Goal: Complete application form

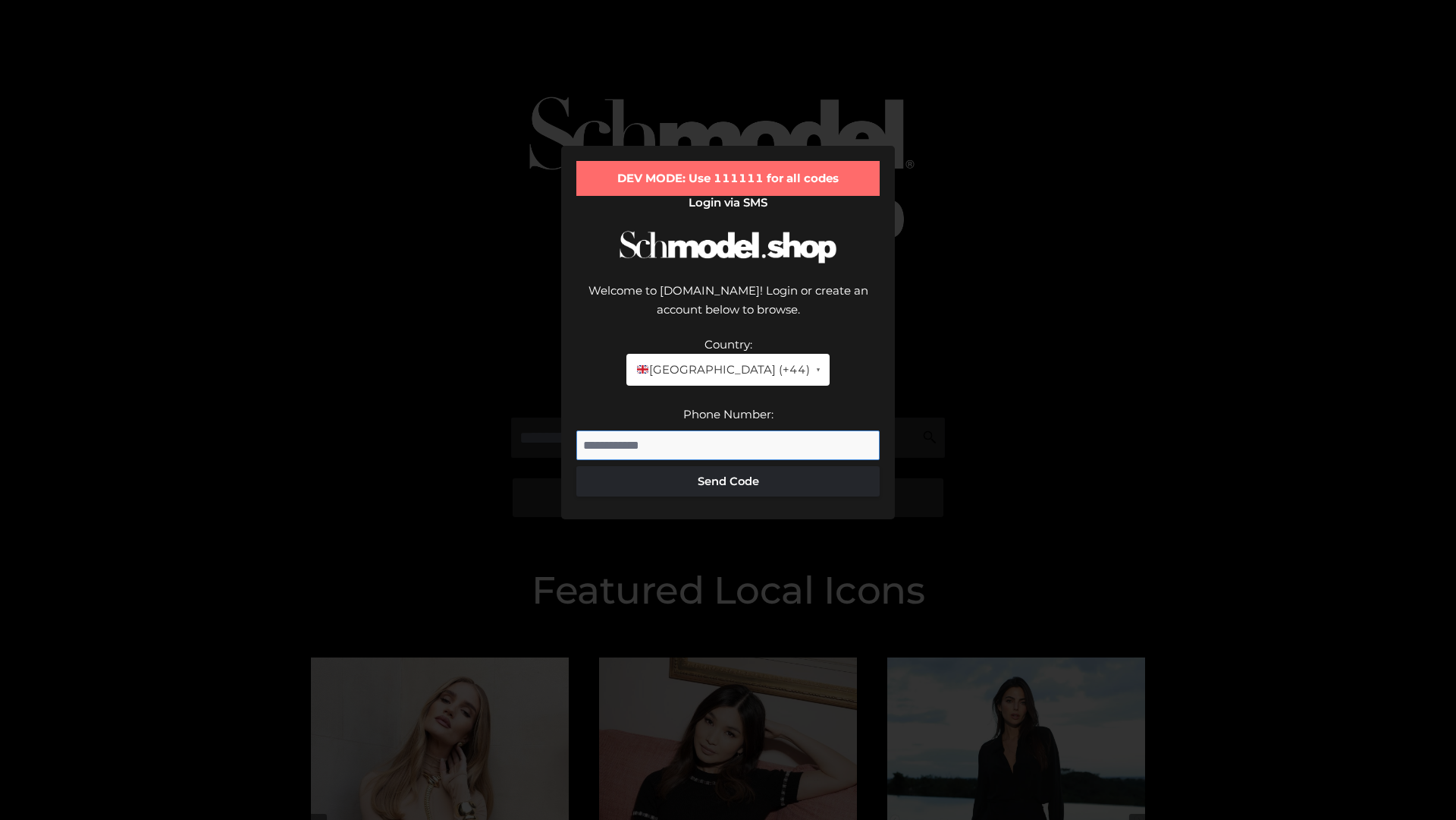
click at [728, 431] on input "Phone Number:" at bounding box center [728, 445] width 303 height 31
type input "**********"
click at [728, 466] on button "Send Code" at bounding box center [728, 481] width 303 height 31
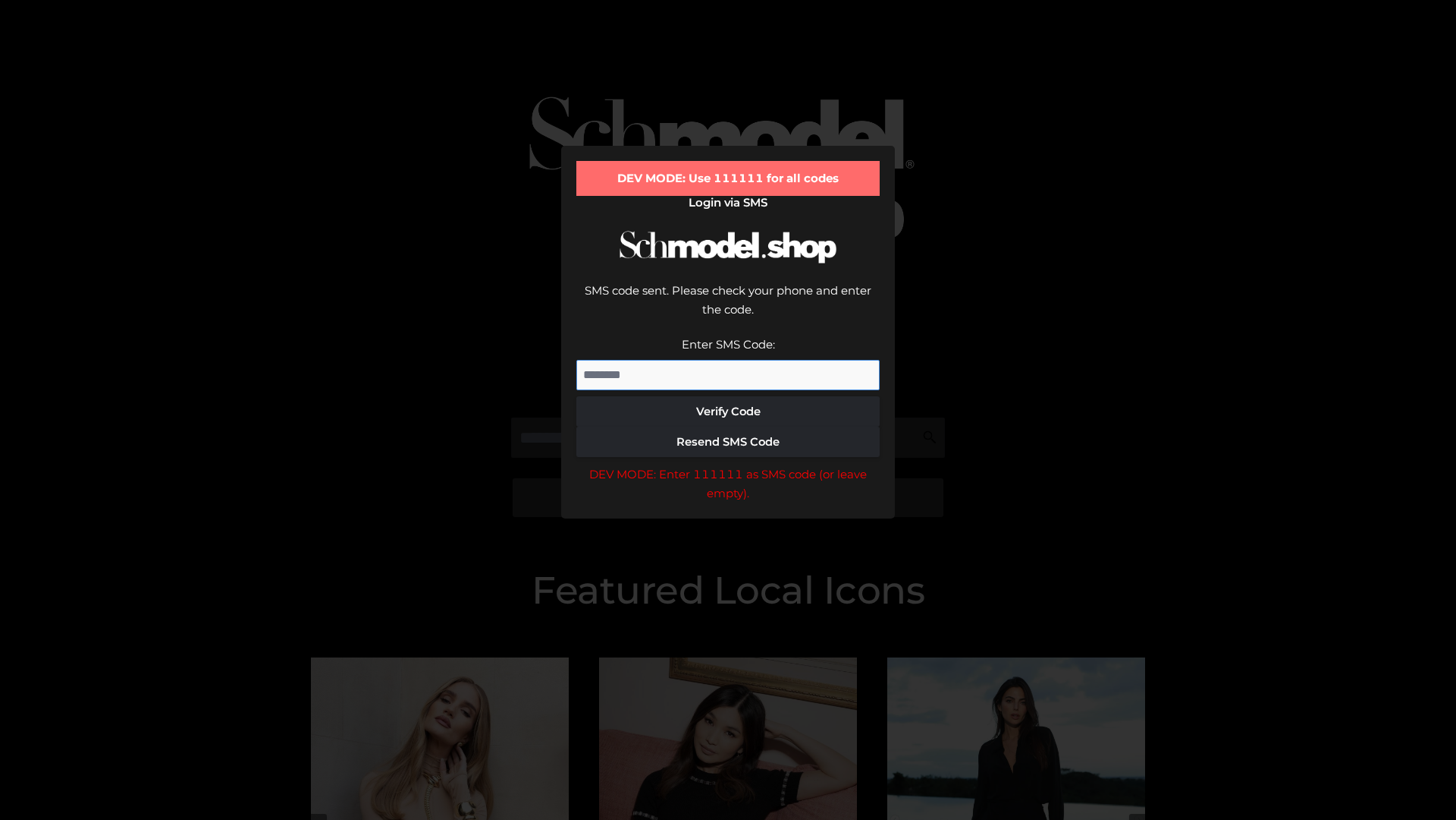
click at [728, 360] on input "Enter SMS Code:" at bounding box center [728, 375] width 303 height 31
type input "******"
click at [728, 396] on button "Verify Code" at bounding box center [728, 411] width 303 height 31
click at [728, 464] on div "DEV MODE: Enter 111111 as SMS code (or leave empty)." at bounding box center [728, 483] width 303 height 38
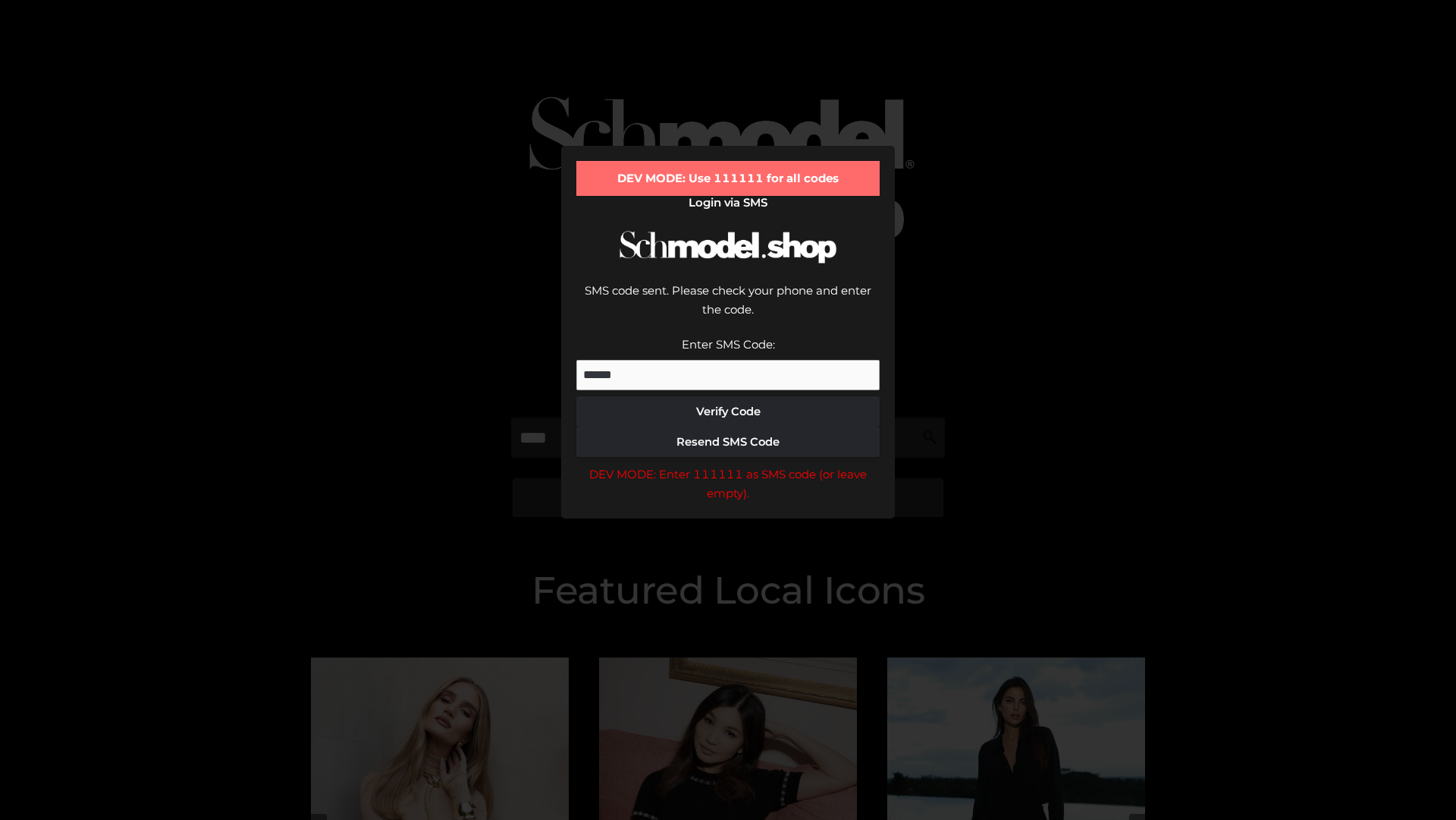
click at [728, 464] on div "DEV MODE: Enter 111111 as SMS code (or leave empty)." at bounding box center [728, 483] width 303 height 38
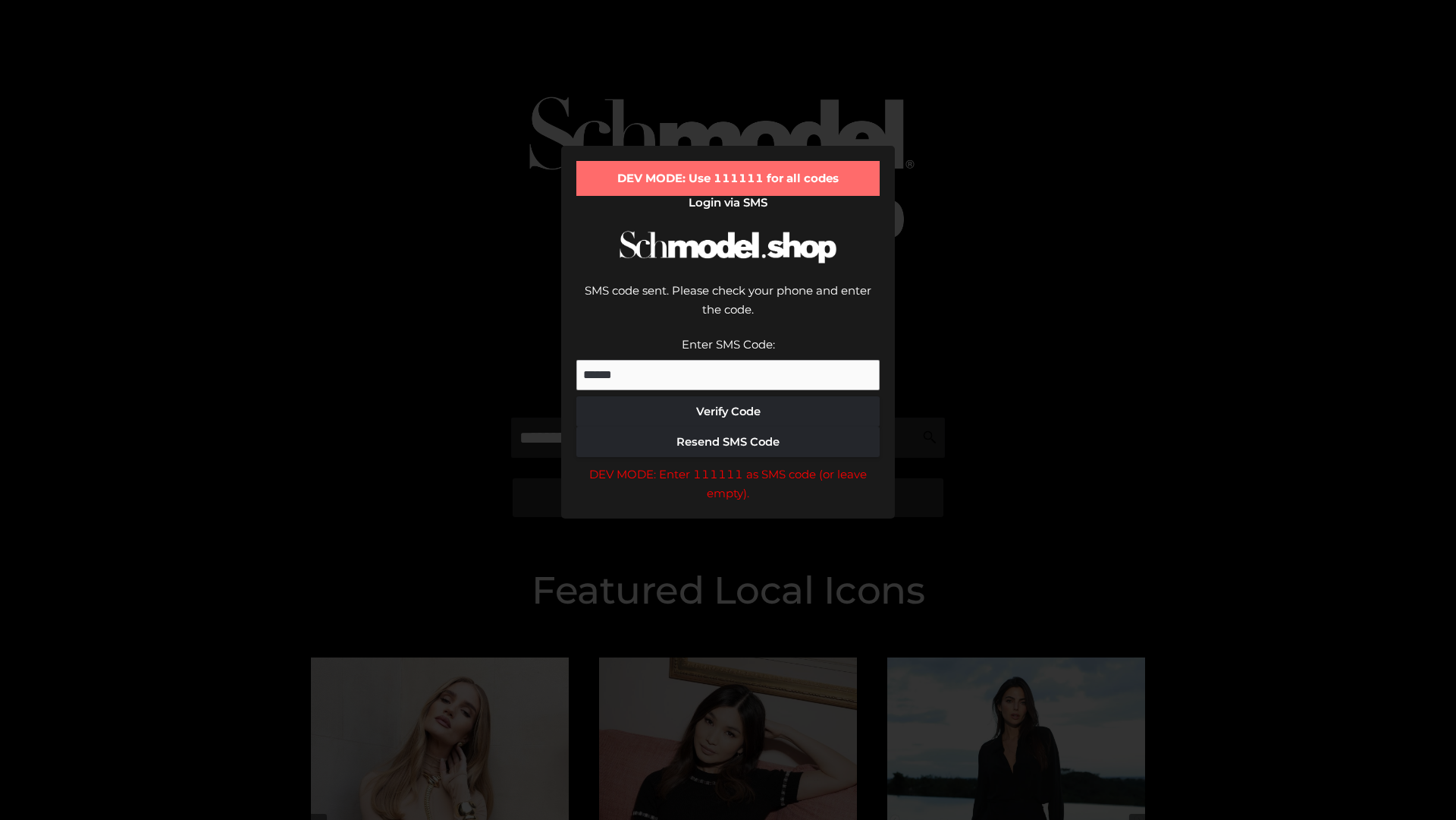
click at [728, 464] on div "DEV MODE: Enter 111111 as SMS code (or leave empty)." at bounding box center [728, 483] width 303 height 38
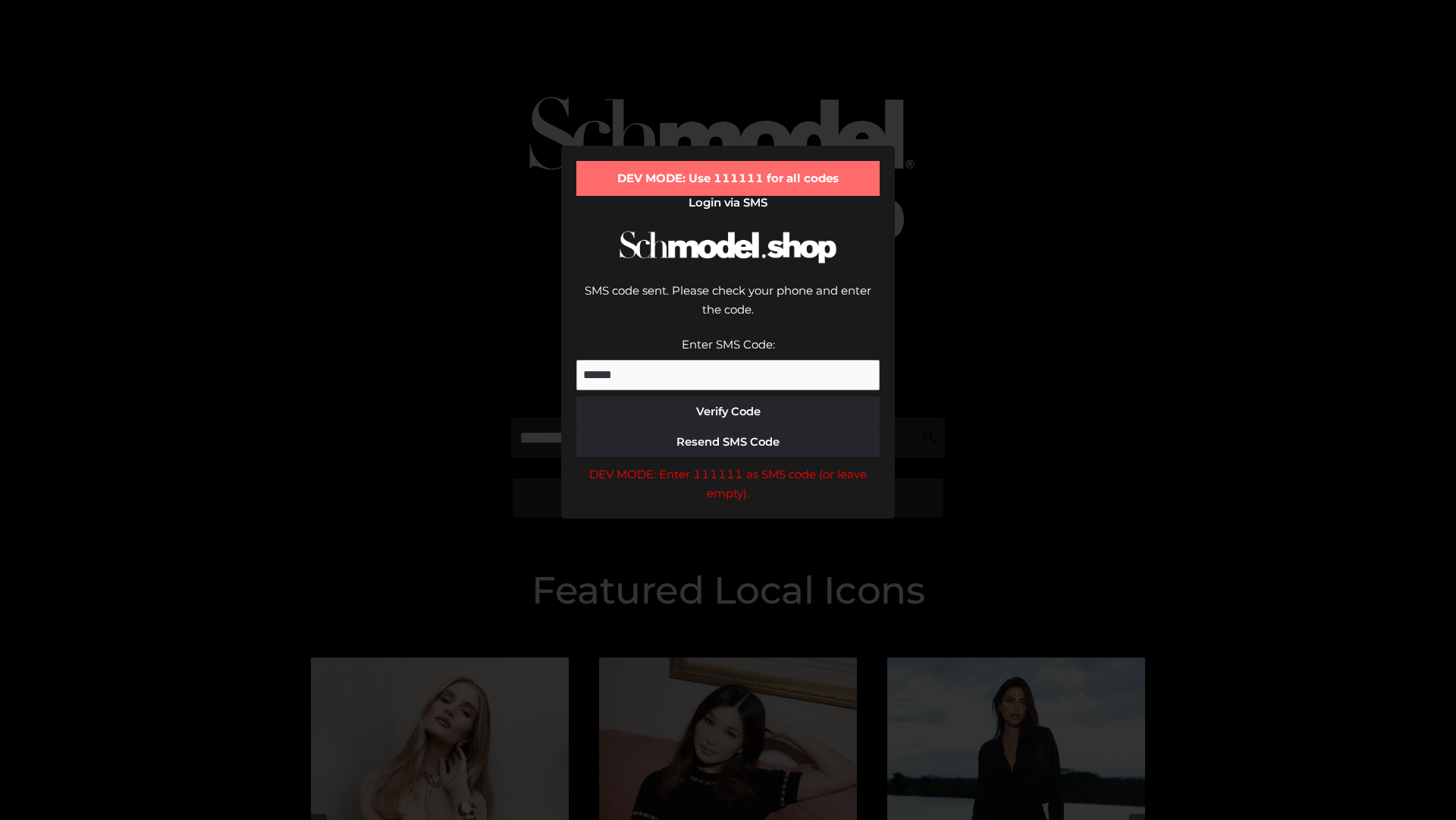
click at [728, 464] on div "DEV MODE: Enter 111111 as SMS code (or leave empty)." at bounding box center [728, 483] width 303 height 38
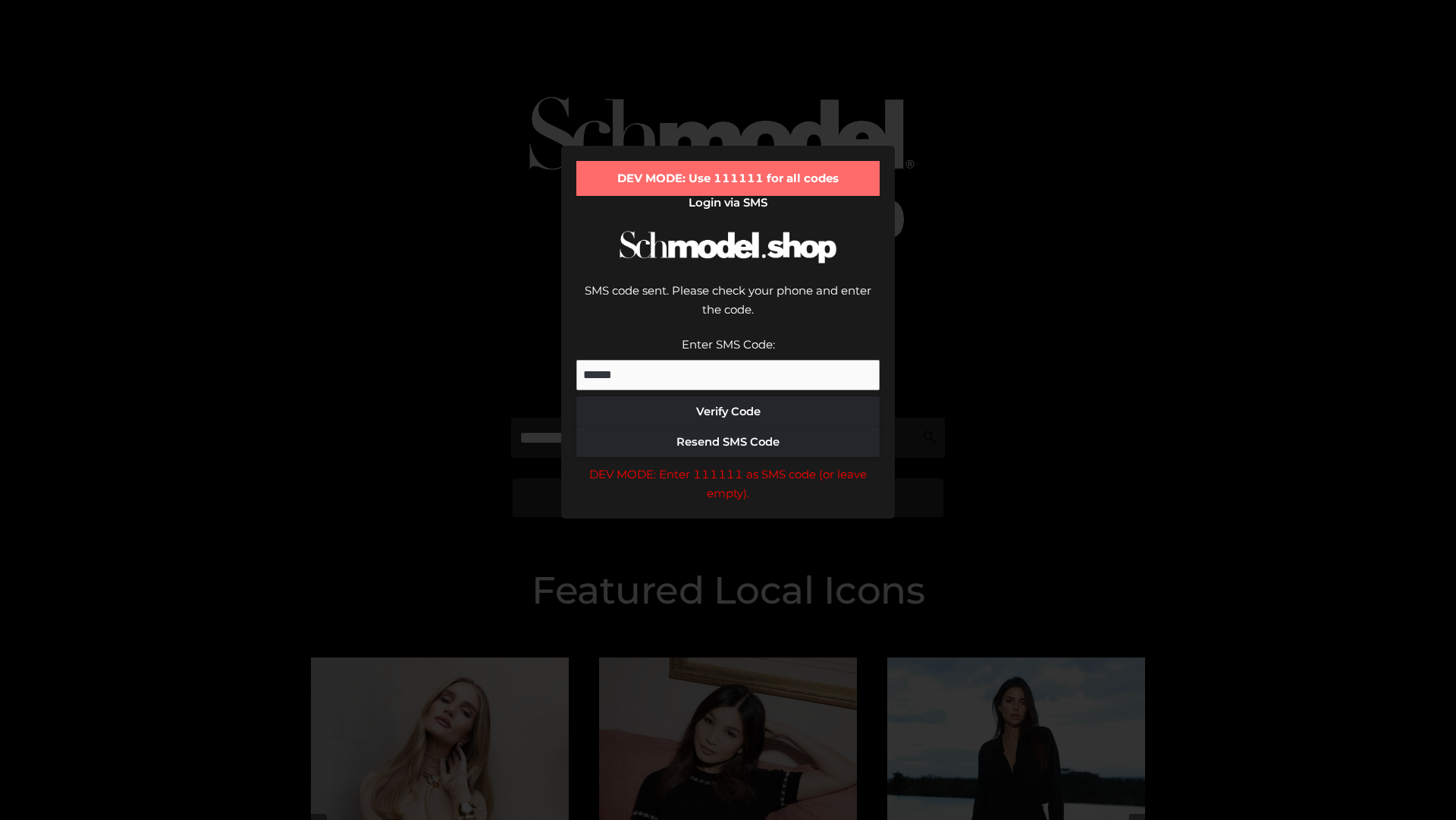
click at [728, 464] on div "DEV MODE: Enter 111111 as SMS code (or leave empty)." at bounding box center [728, 483] width 303 height 38
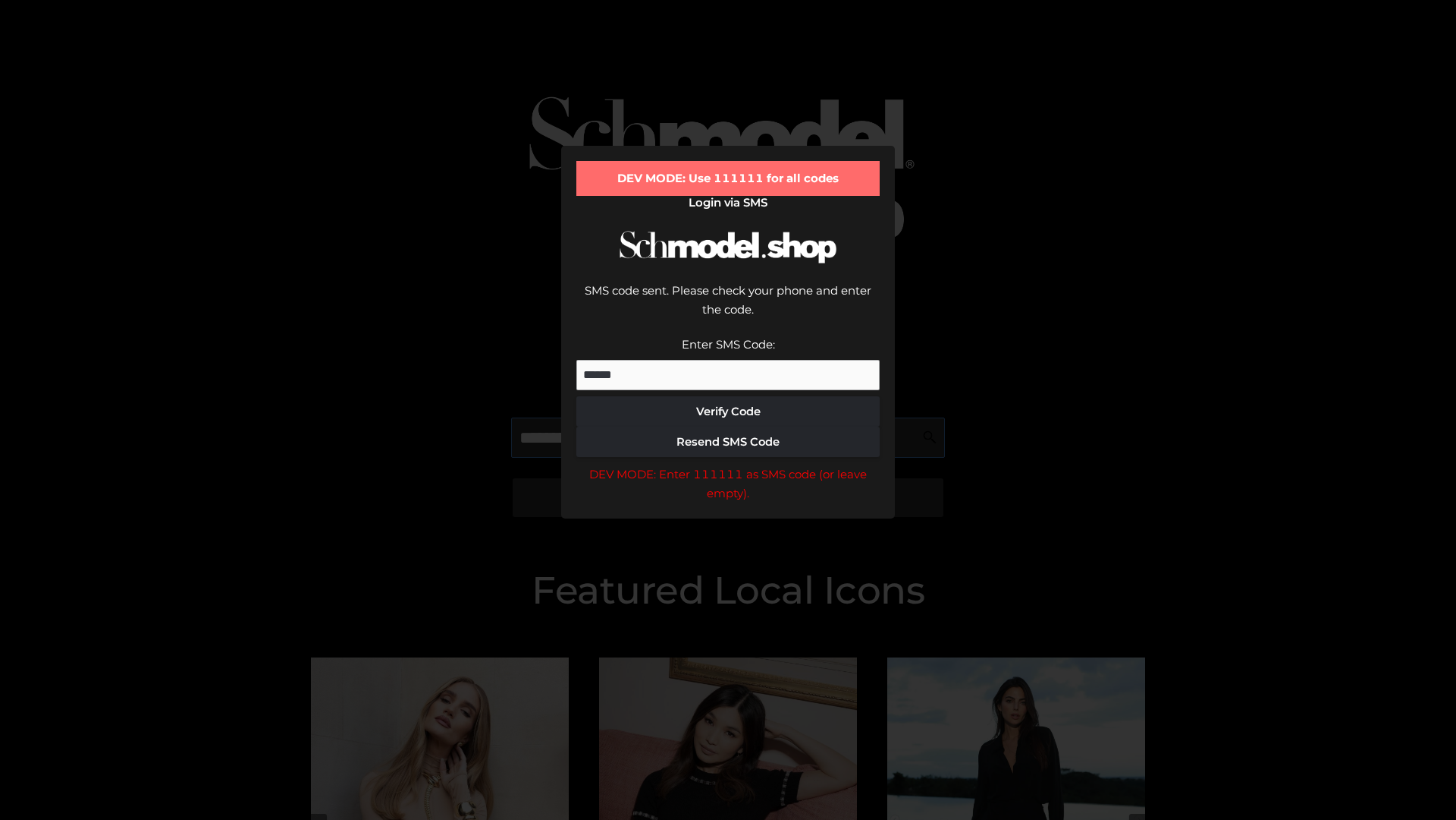
scroll to position [0, 1]
click at [728, 464] on div "DEV MODE: Enter 111111 as SMS code (or leave empty)." at bounding box center [728, 483] width 303 height 38
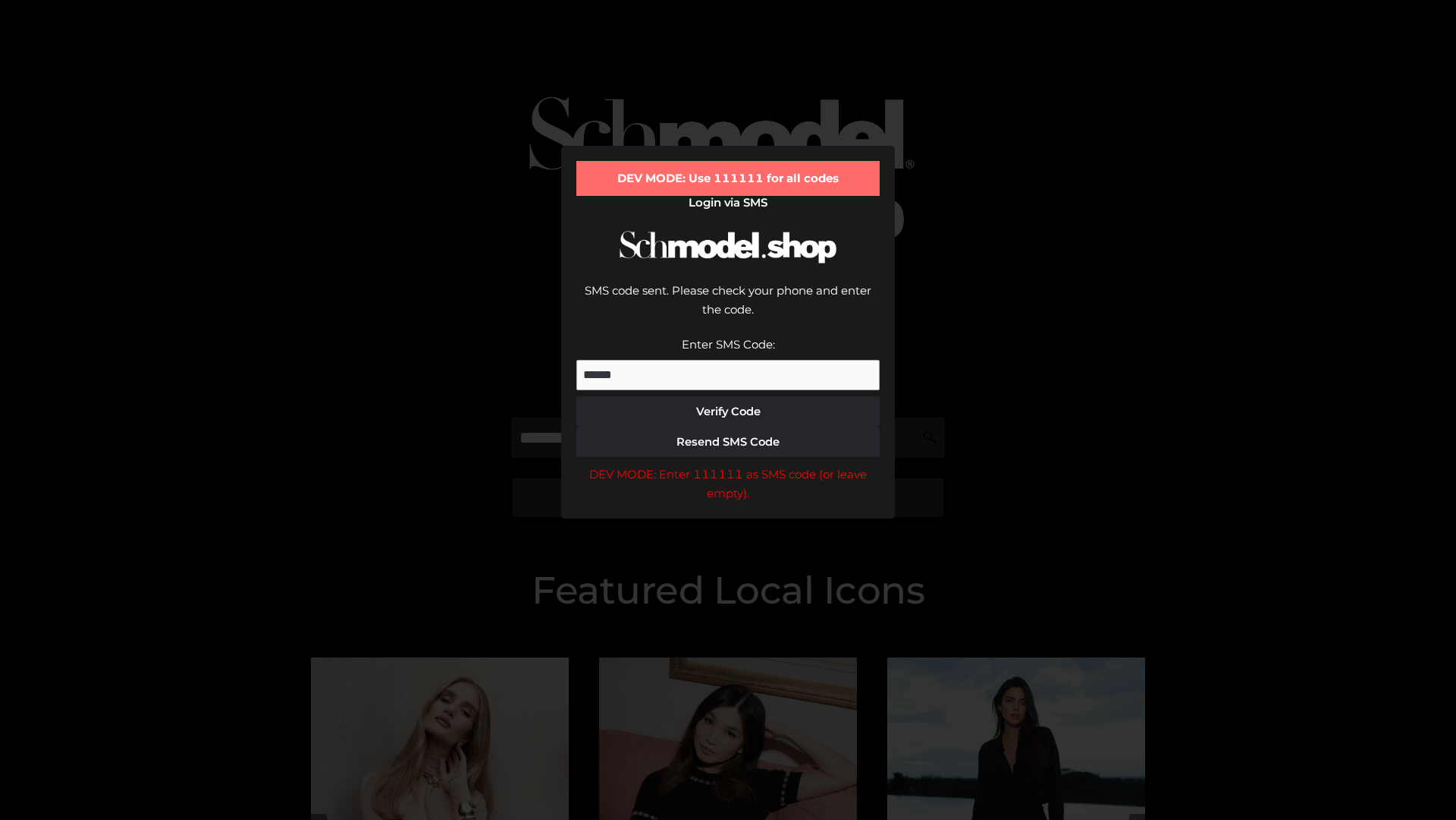
click at [728, 464] on div "DEV MODE: Enter 111111 as SMS code (or leave empty)." at bounding box center [728, 483] width 303 height 38
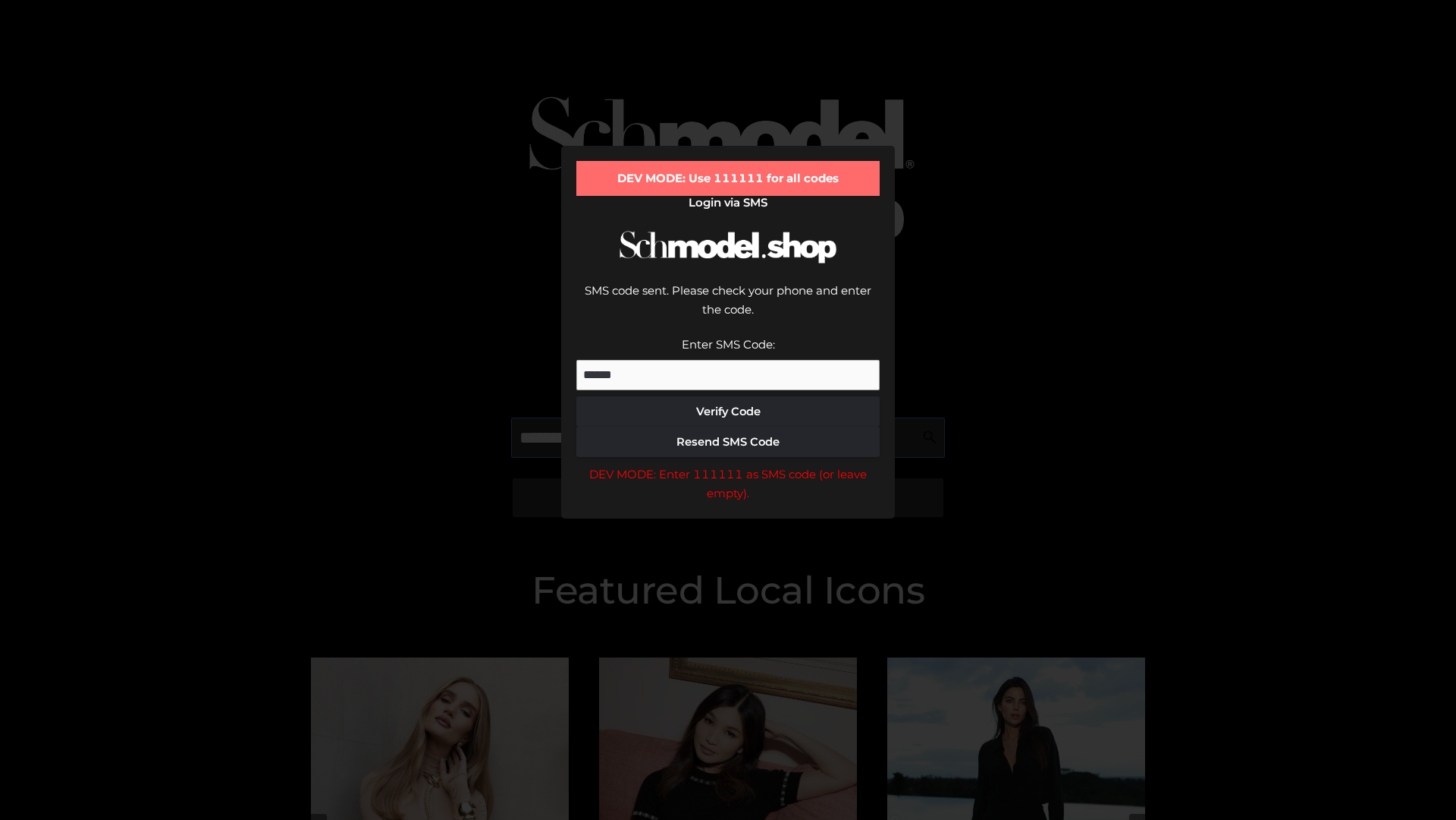
scroll to position [0, 93]
click at [728, 464] on div "DEV MODE: Enter 111111 as SMS code (or leave empty)." at bounding box center [728, 483] width 303 height 38
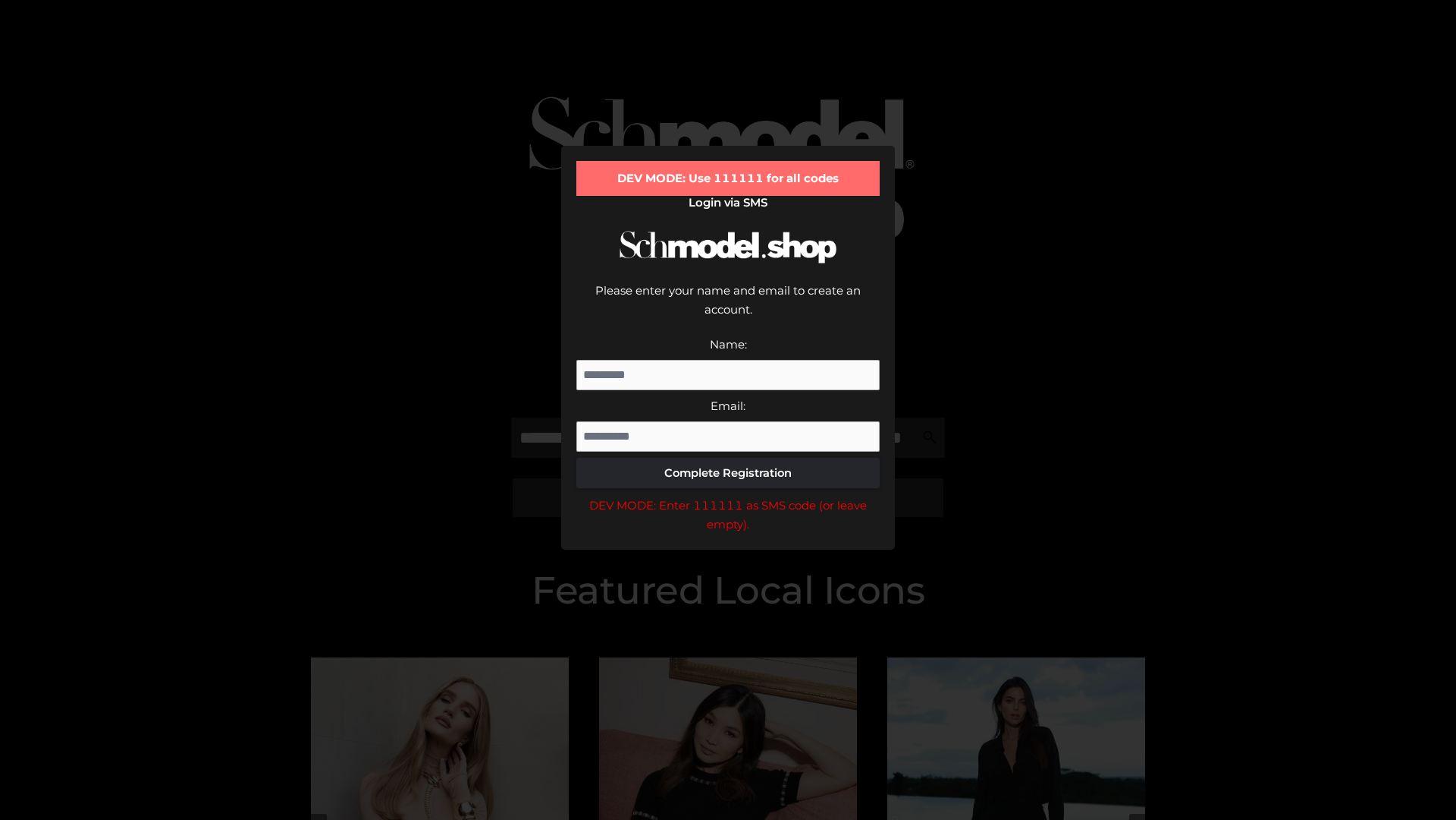
click at [728, 496] on div "DEV MODE: Enter 111111 as SMS code (or leave empty)." at bounding box center [728, 514] width 303 height 38
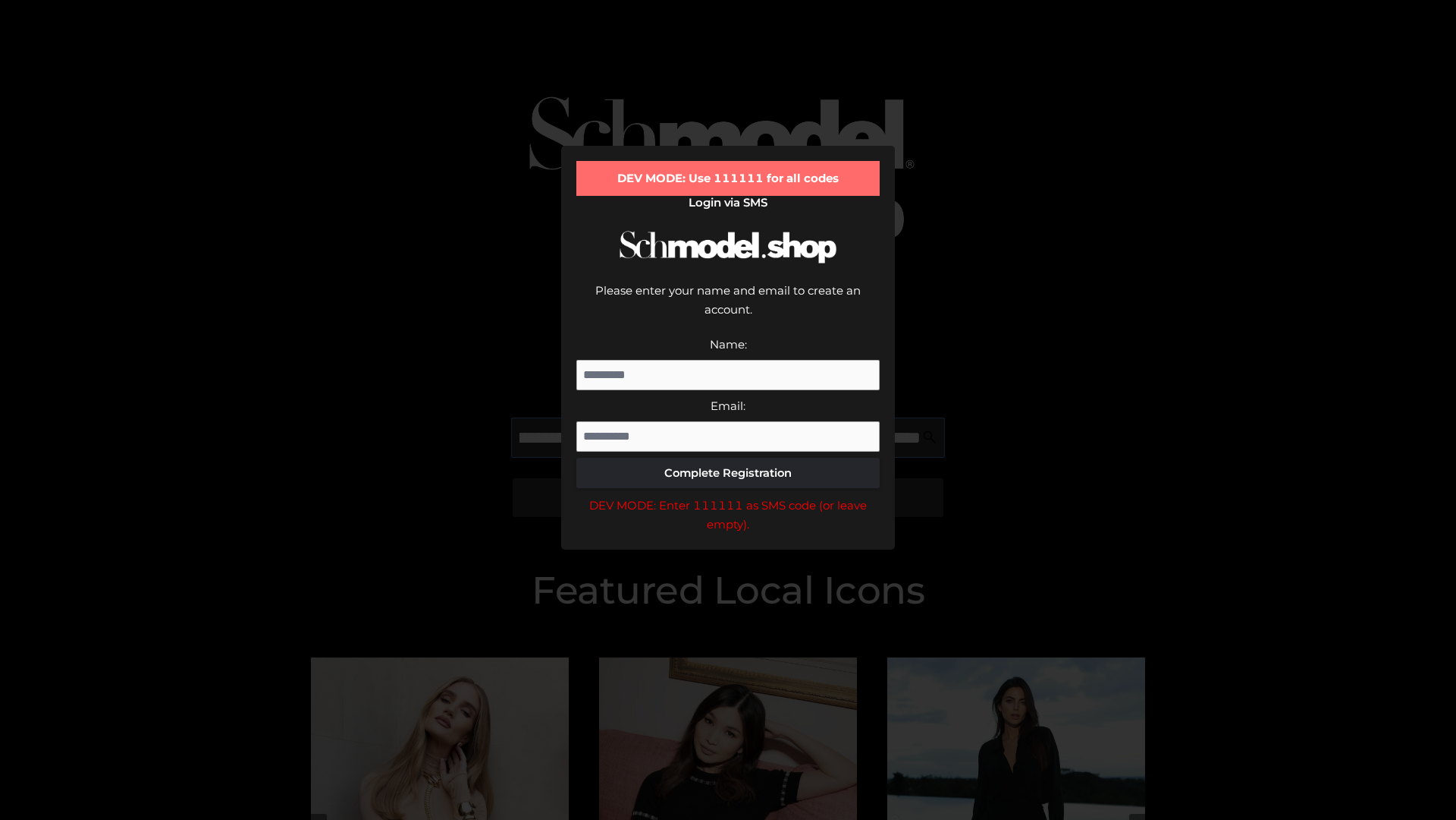
scroll to position [0, 165]
click at [728, 496] on div "DEV MODE: Enter 111111 as SMS code (or leave empty)." at bounding box center [728, 514] width 303 height 38
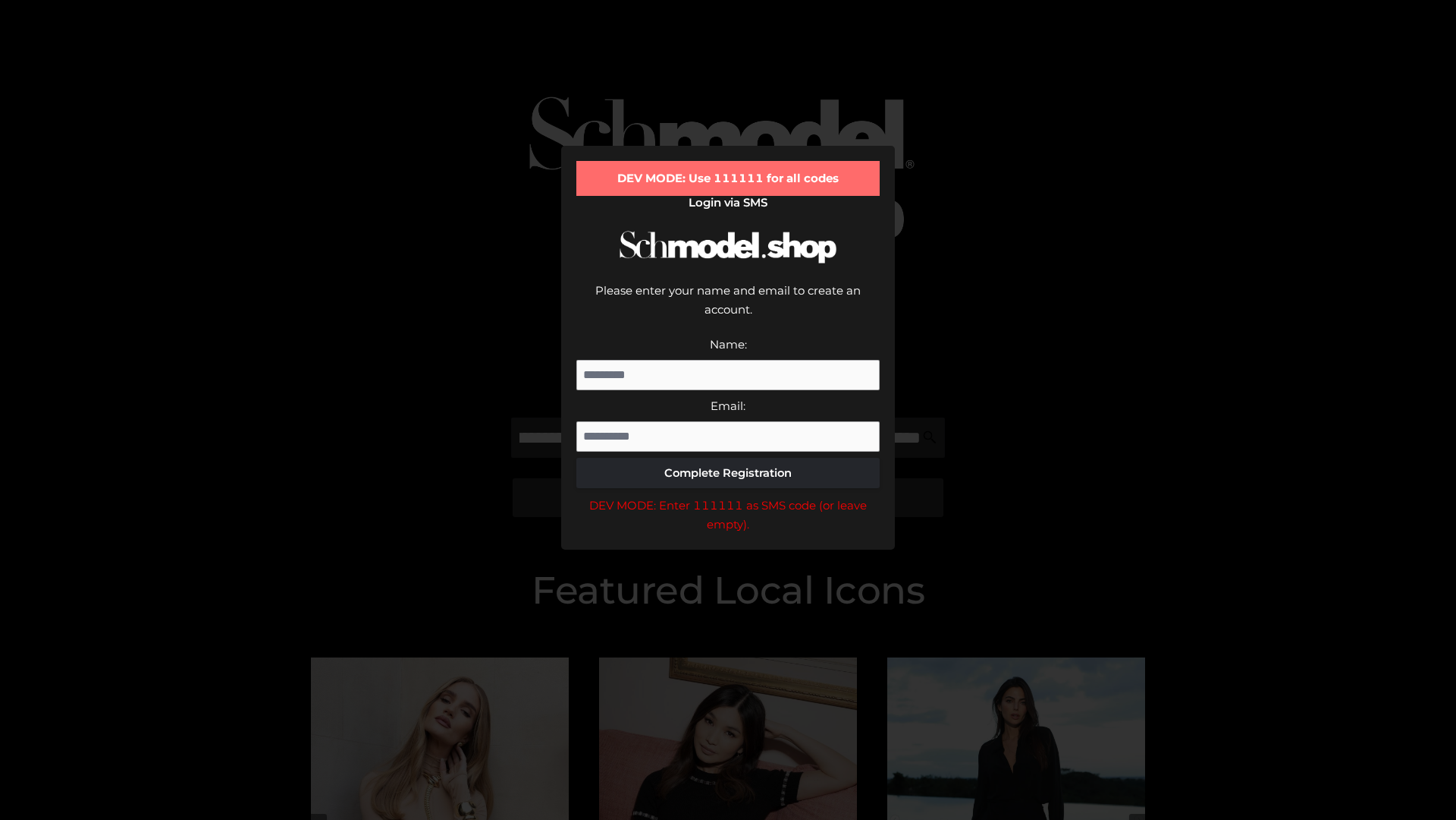
click at [728, 496] on div "DEV MODE: Enter 111111 as SMS code (or leave empty)." at bounding box center [728, 514] width 303 height 38
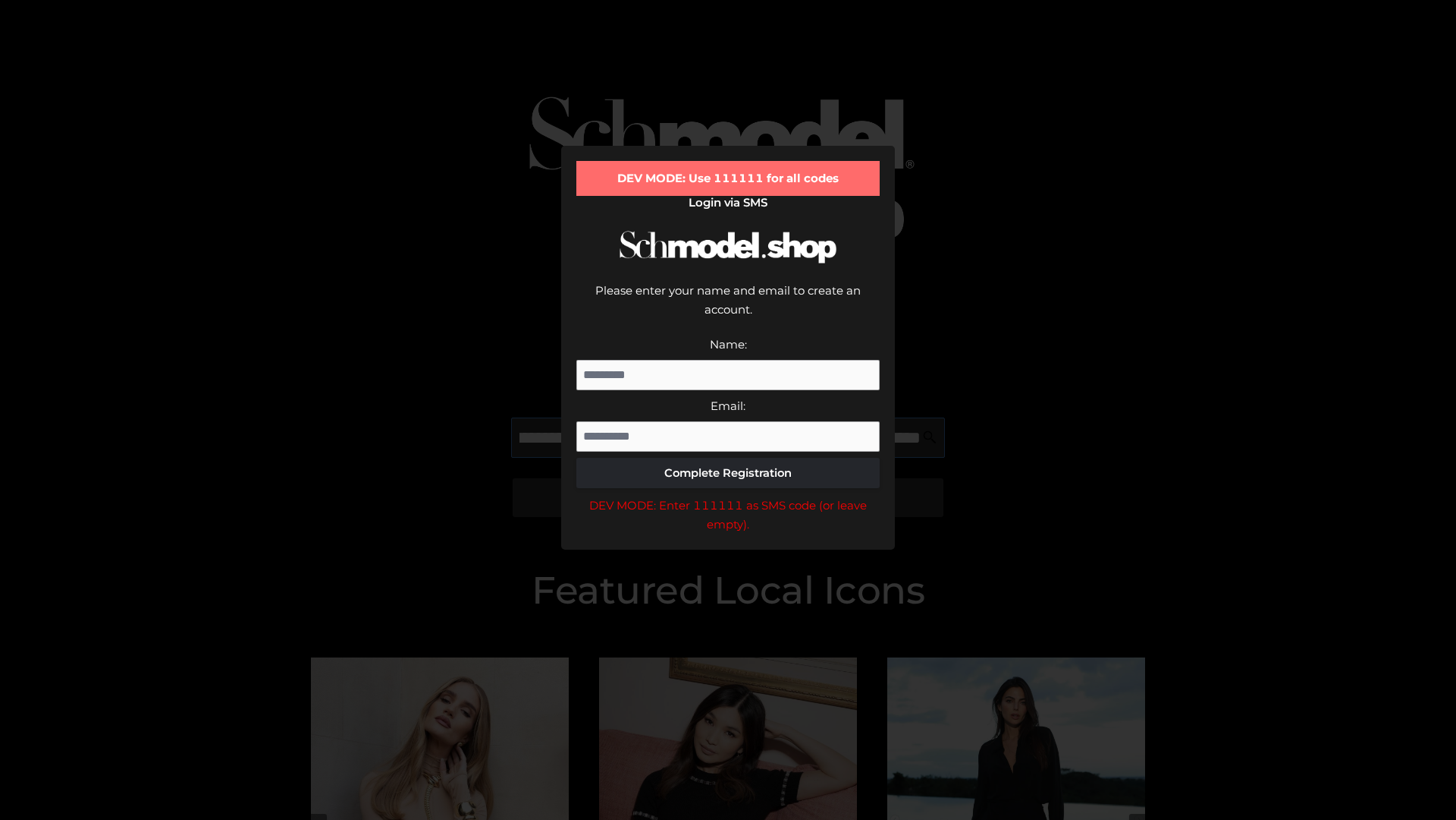
scroll to position [0, 257]
click at [728, 496] on div "DEV MODE: Enter 111111 as SMS code (or leave empty)." at bounding box center [728, 514] width 303 height 38
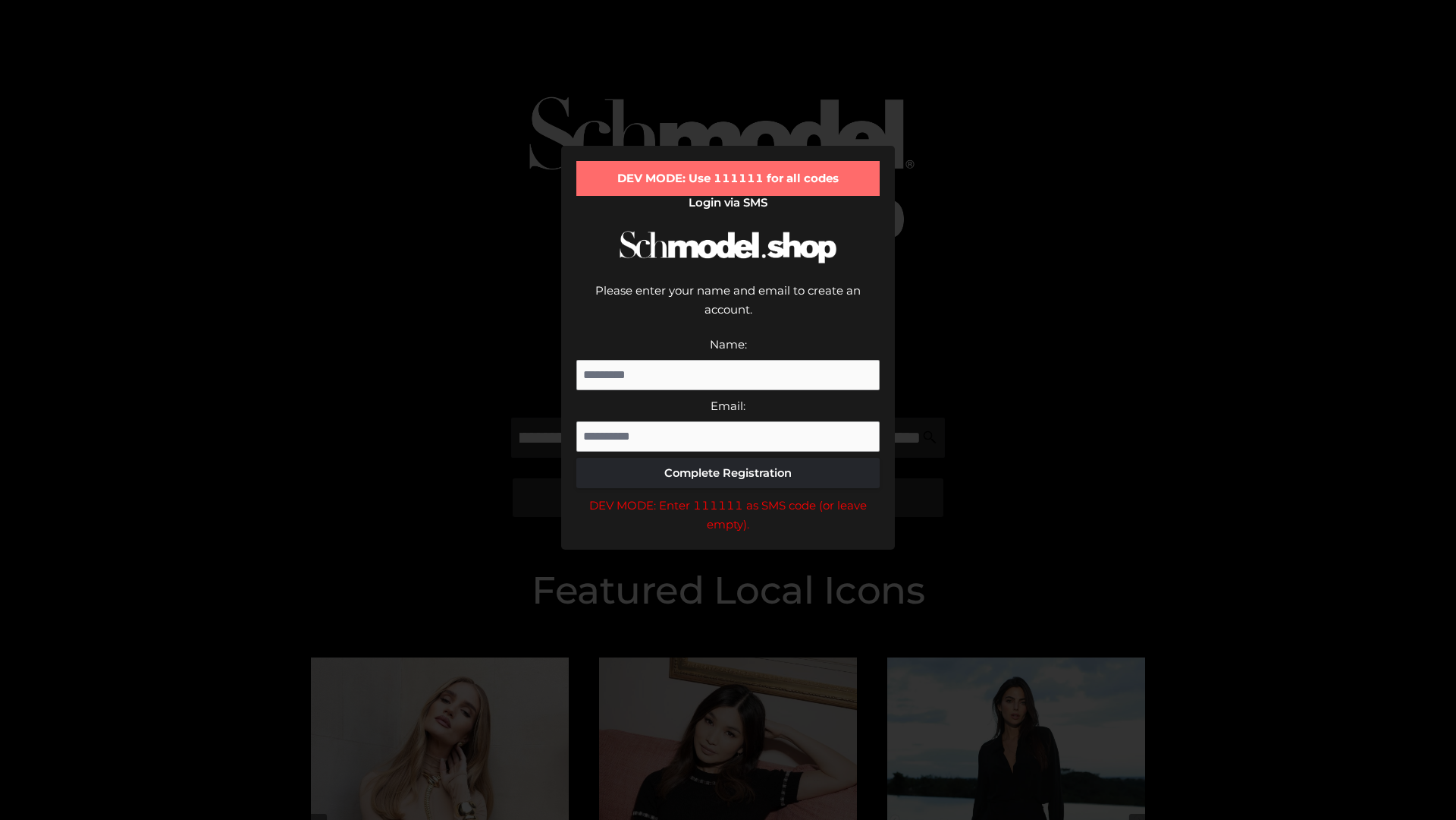
click at [728, 496] on div "DEV MODE: Enter 111111 as SMS code (or leave empty)." at bounding box center [728, 514] width 303 height 38
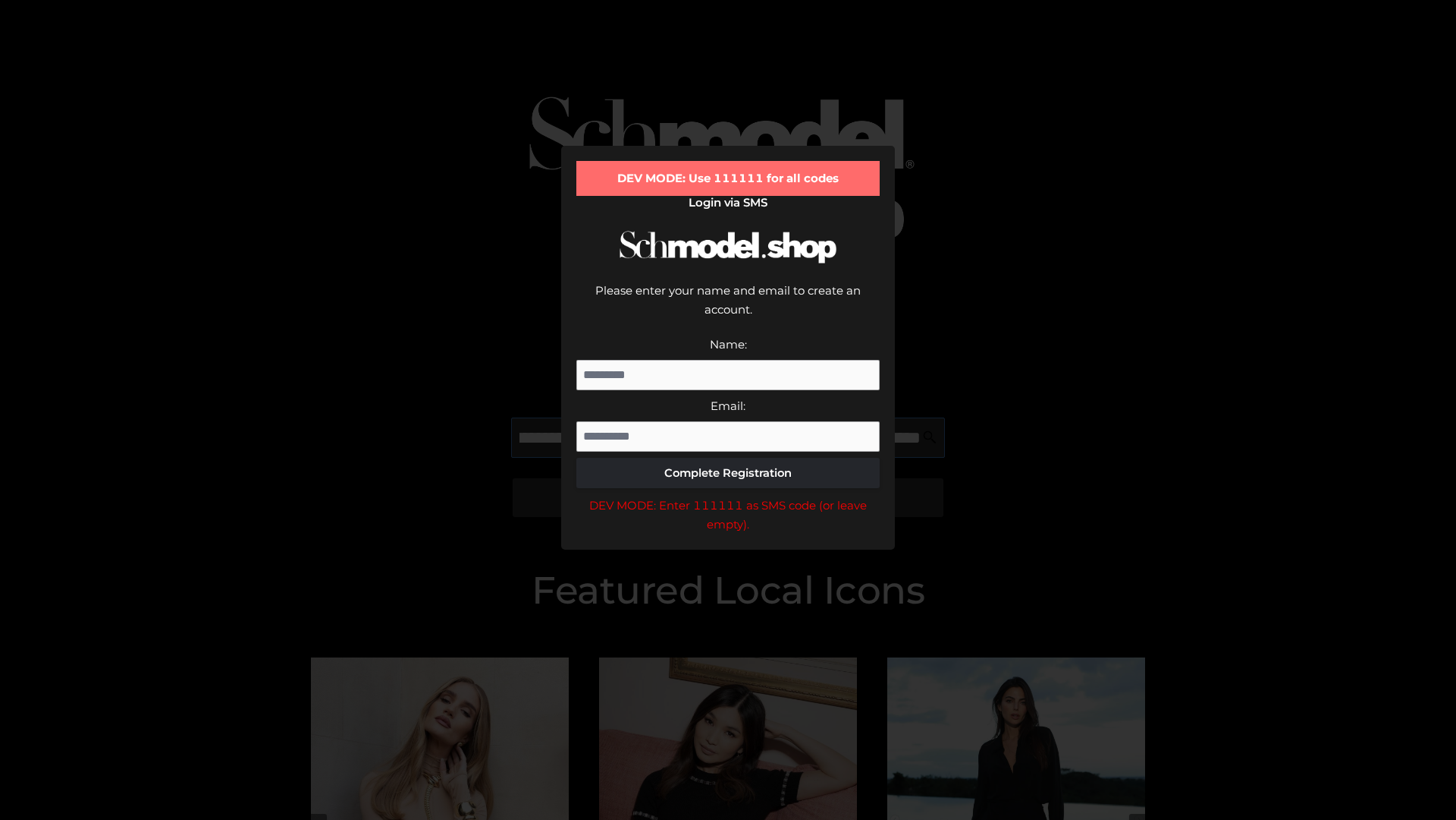
scroll to position [0, 353]
click at [728, 496] on div "DEV MODE: Enter 111111 as SMS code (or leave empty)." at bounding box center [728, 514] width 303 height 38
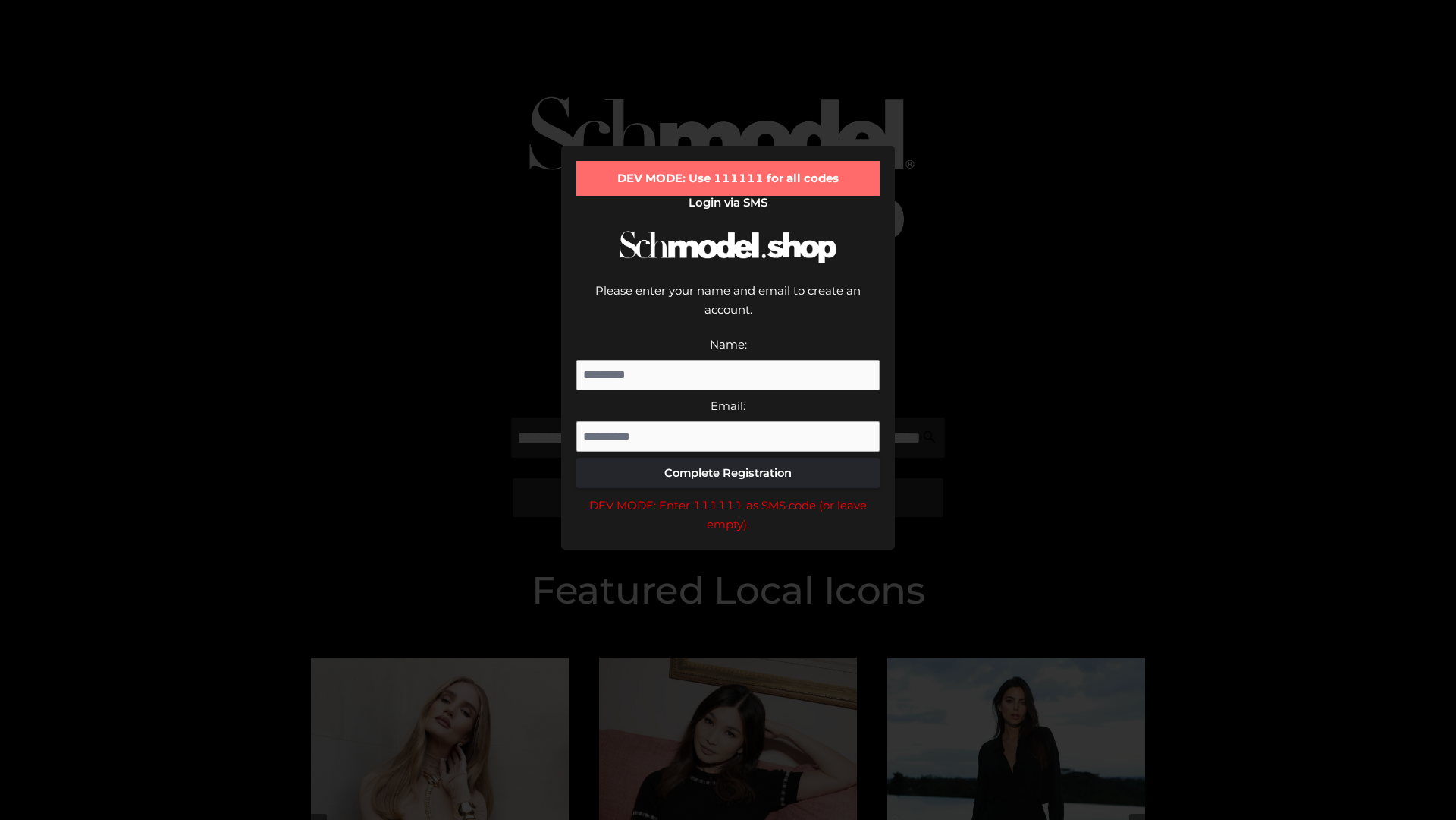
click at [728, 496] on div "DEV MODE: Enter 111111 as SMS code (or leave empty)." at bounding box center [728, 514] width 303 height 38
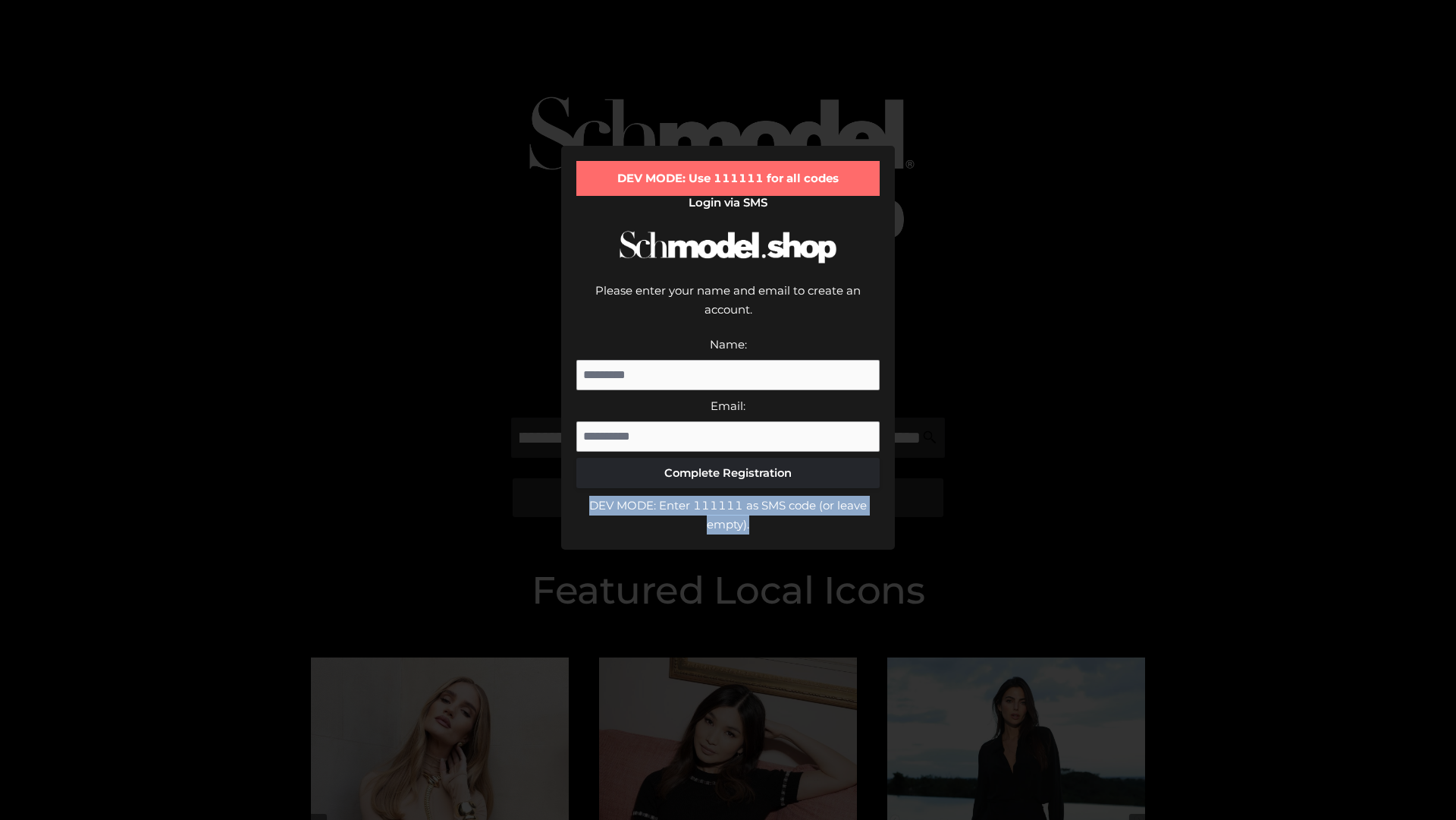
scroll to position [0, 0]
type input "**********"
